Goal: Check status: Check status

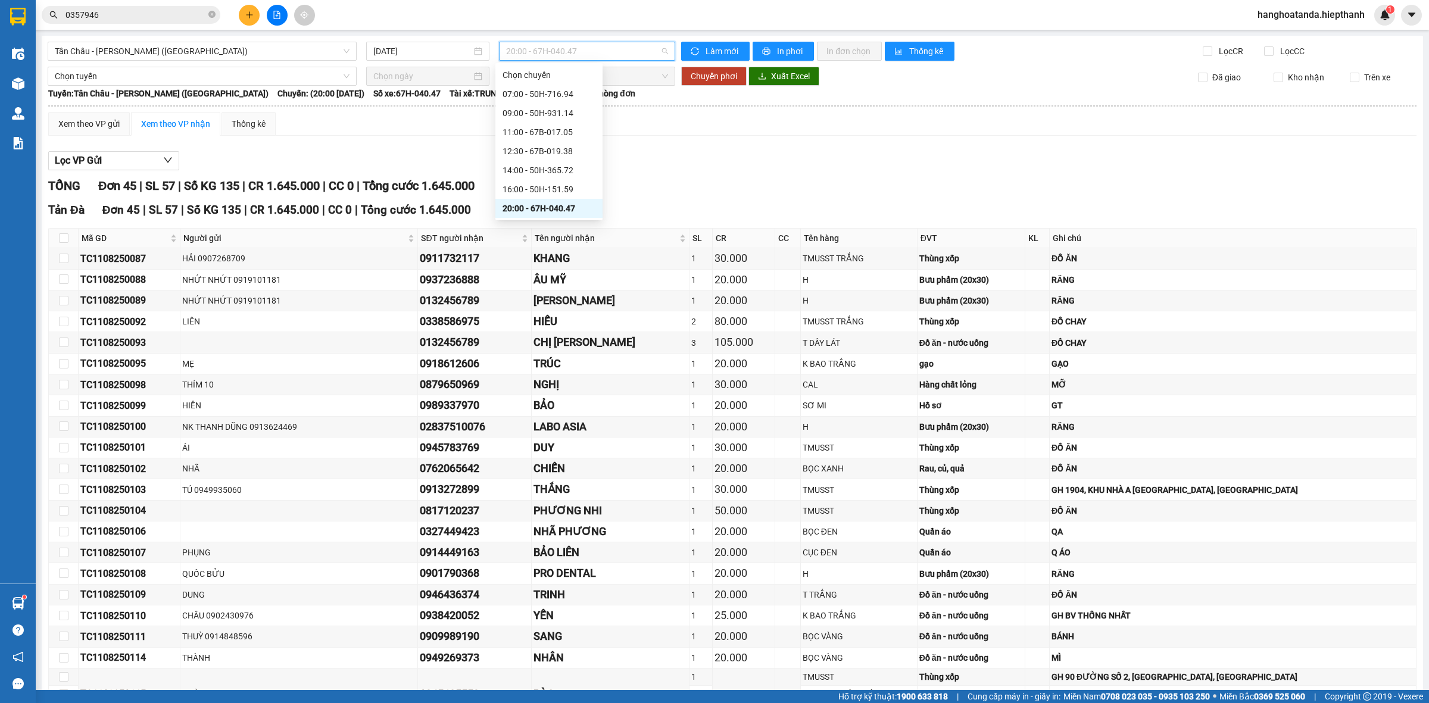
click at [658, 48] on span "20:00 - 67H-040.47" at bounding box center [587, 51] width 162 height 18
click at [532, 185] on div "16:00 - 50H-151.59" at bounding box center [548, 189] width 93 height 13
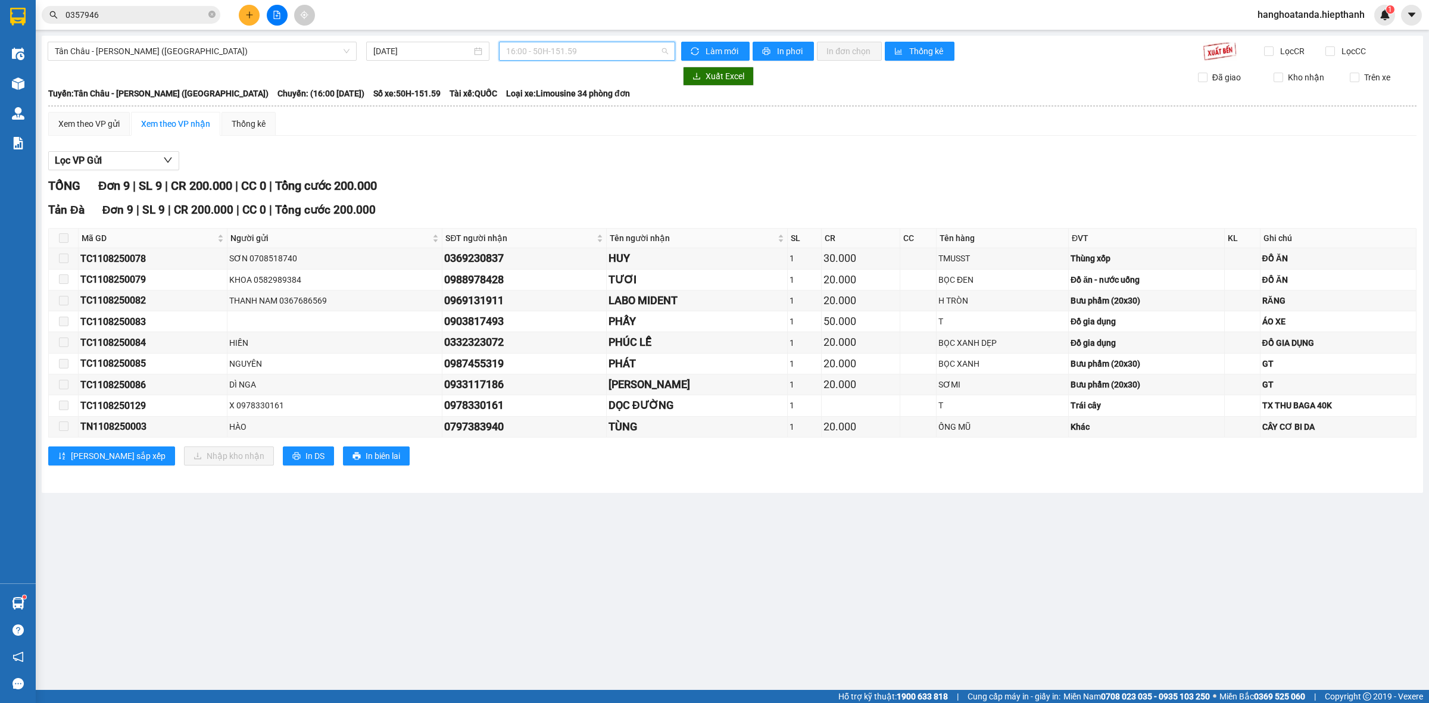
click at [664, 49] on span "16:00 - 50H-151.59" at bounding box center [587, 51] width 162 height 18
drag, startPoint x: 526, startPoint y: 168, endPoint x: 536, endPoint y: 168, distance: 10.7
click at [527, 168] on div "14:00 - 50H-365.72" at bounding box center [552, 170] width 93 height 13
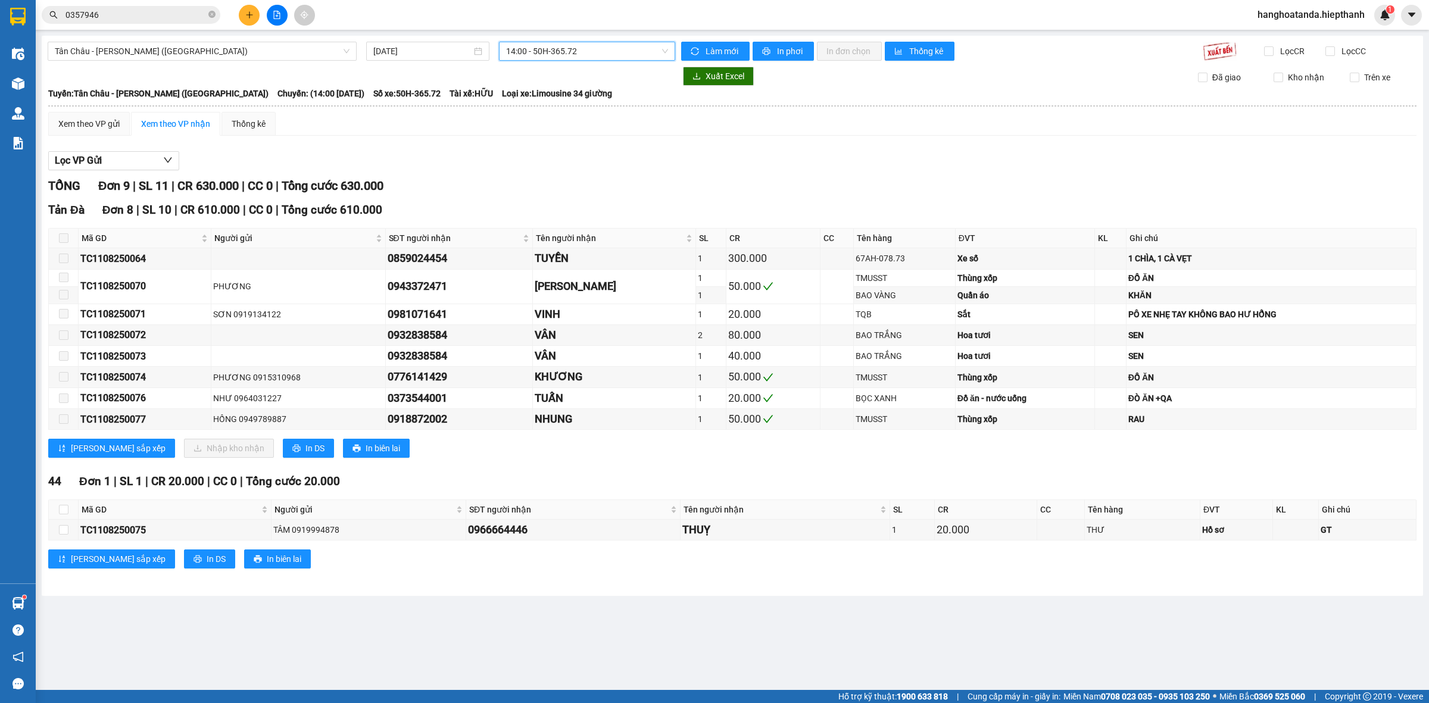
click at [665, 52] on span "14:00 - 50H-365.72" at bounding box center [587, 51] width 162 height 18
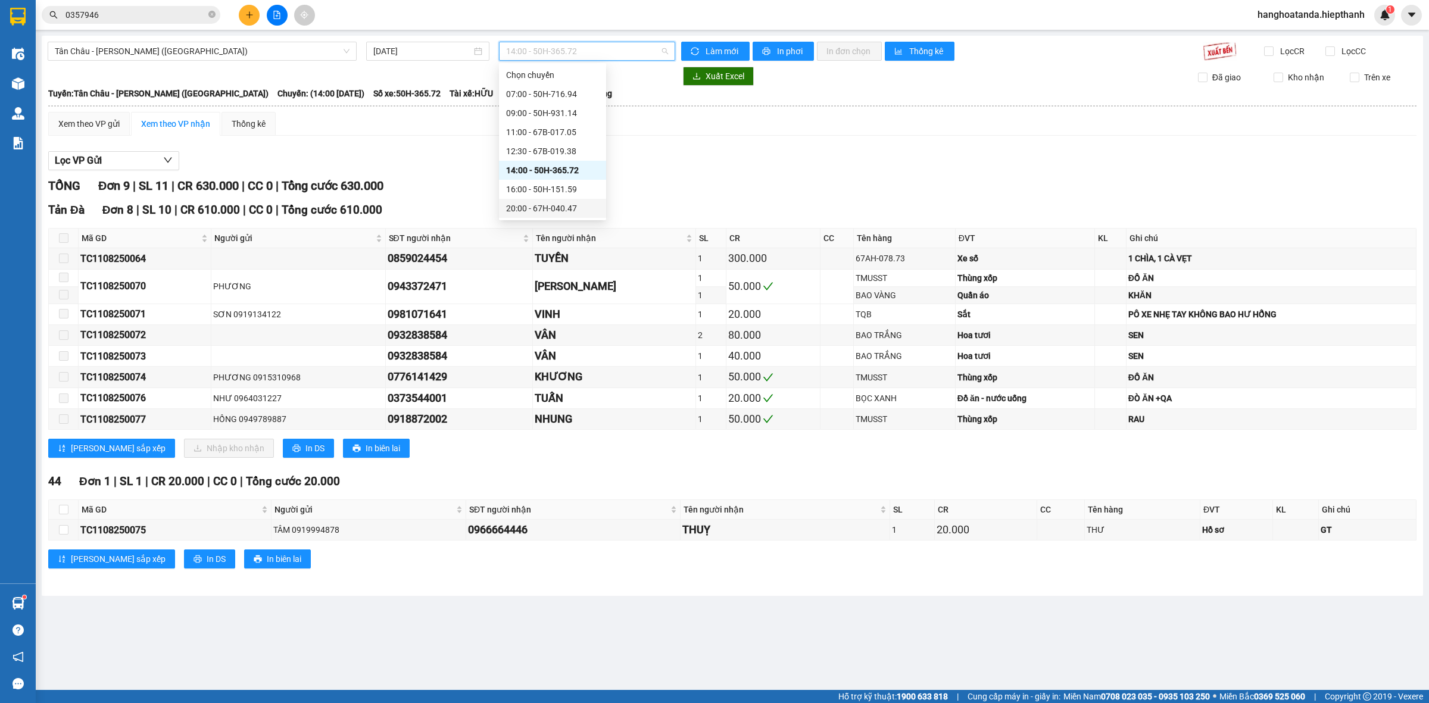
click at [543, 202] on div "20:00 - 67H-040.47" at bounding box center [552, 208] width 93 height 13
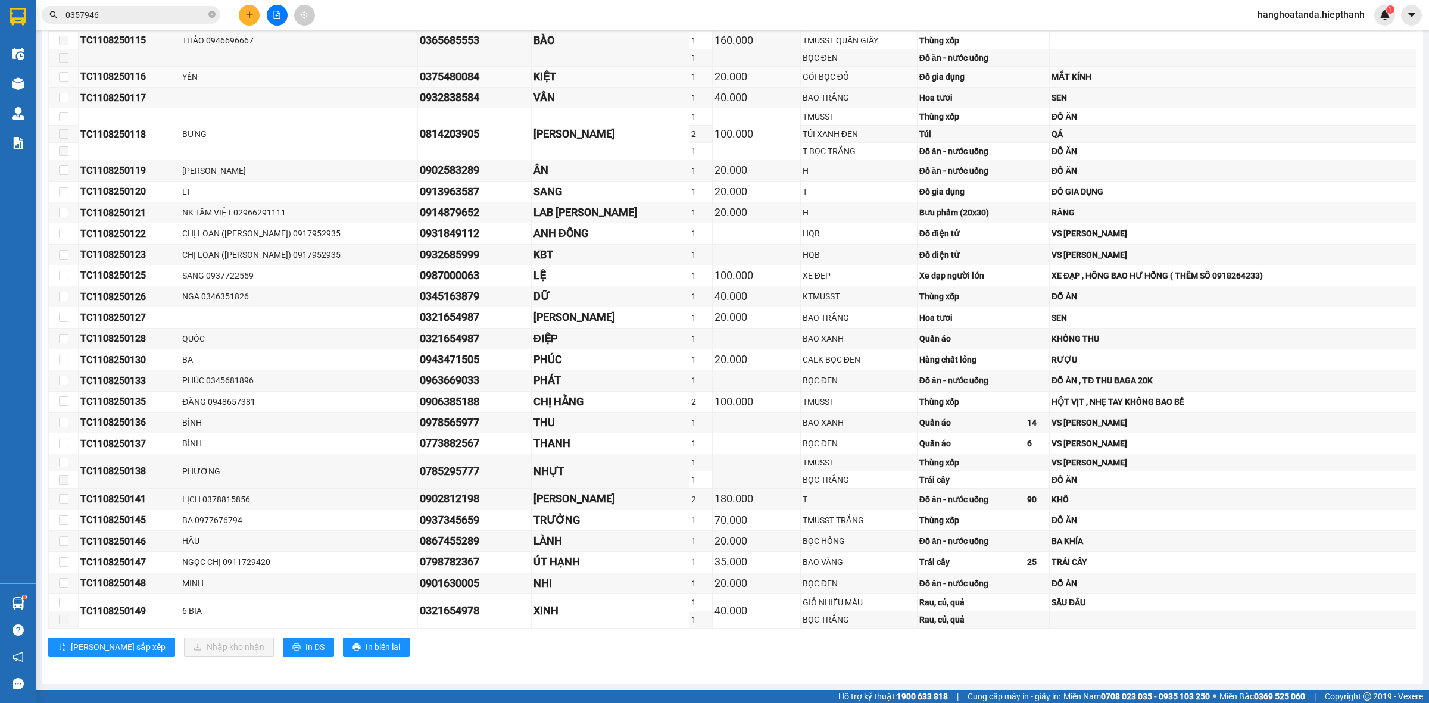
scroll to position [661, 0]
